Goal: Find contact information: Find contact information

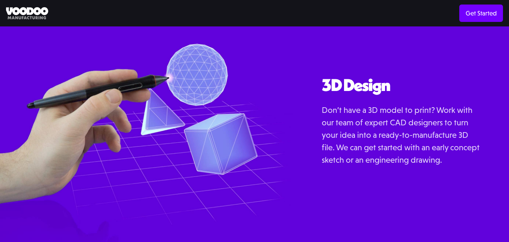
scroll to position [850, 0]
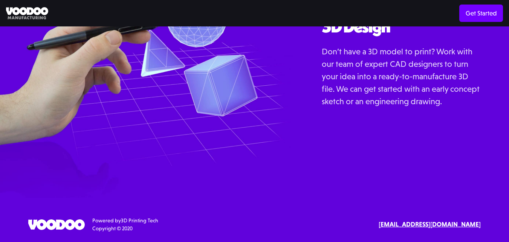
click at [436, 223] on strong "[EMAIL_ADDRESS][DOMAIN_NAME]" at bounding box center [430, 224] width 102 height 8
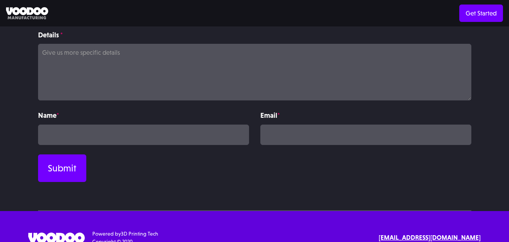
scroll to position [202, 0]
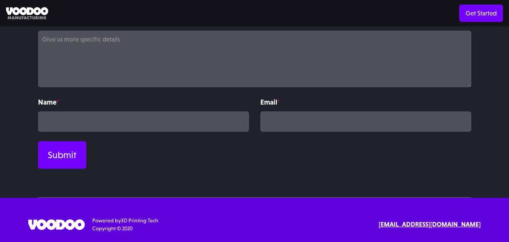
click at [447, 224] on strong "[EMAIL_ADDRESS][DOMAIN_NAME]" at bounding box center [430, 224] width 102 height 8
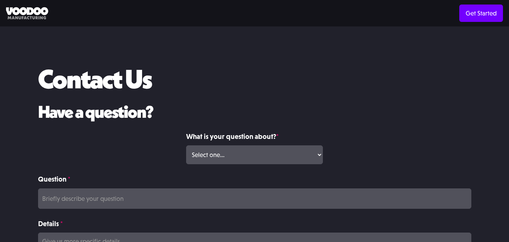
click at [447, 224] on label "Details *" at bounding box center [255, 223] width 434 height 11
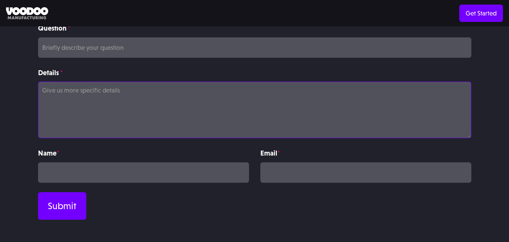
scroll to position [202, 0]
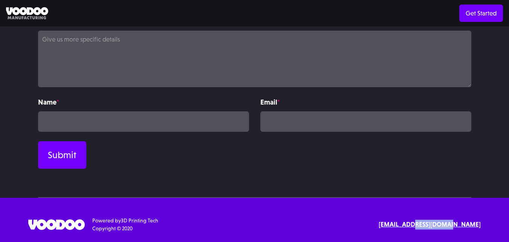
drag, startPoint x: 486, startPoint y: 222, endPoint x: 514, endPoint y: 39, distance: 185.1
click at [482, 183] on main "Contact Us Text or Call Sales & Support: Have a question? Check out our Help Ce…" at bounding box center [254, 19] width 509 height 443
drag, startPoint x: 486, startPoint y: 218, endPoint x: 414, endPoint y: 223, distance: 72.2
click at [415, 224] on div "SErvices 3D Printing 3D Design Resources Materials Examples Blog API Documentat…" at bounding box center [254, 224] width 509 height 16
drag, startPoint x: 483, startPoint y: 221, endPoint x: 416, endPoint y: 225, distance: 67.2
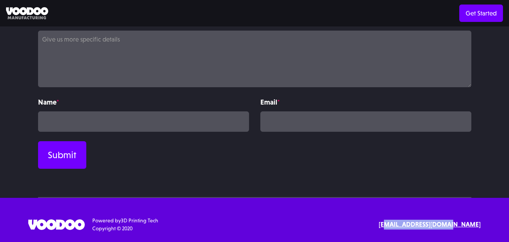
click at [416, 225] on div "SErvices 3D Printing 3D Design Resources Materials Examples Blog API Documentat…" at bounding box center [254, 224] width 509 height 16
copy strong "ntact@voodoomfg.com"
